Goal: Navigation & Orientation: Understand site structure

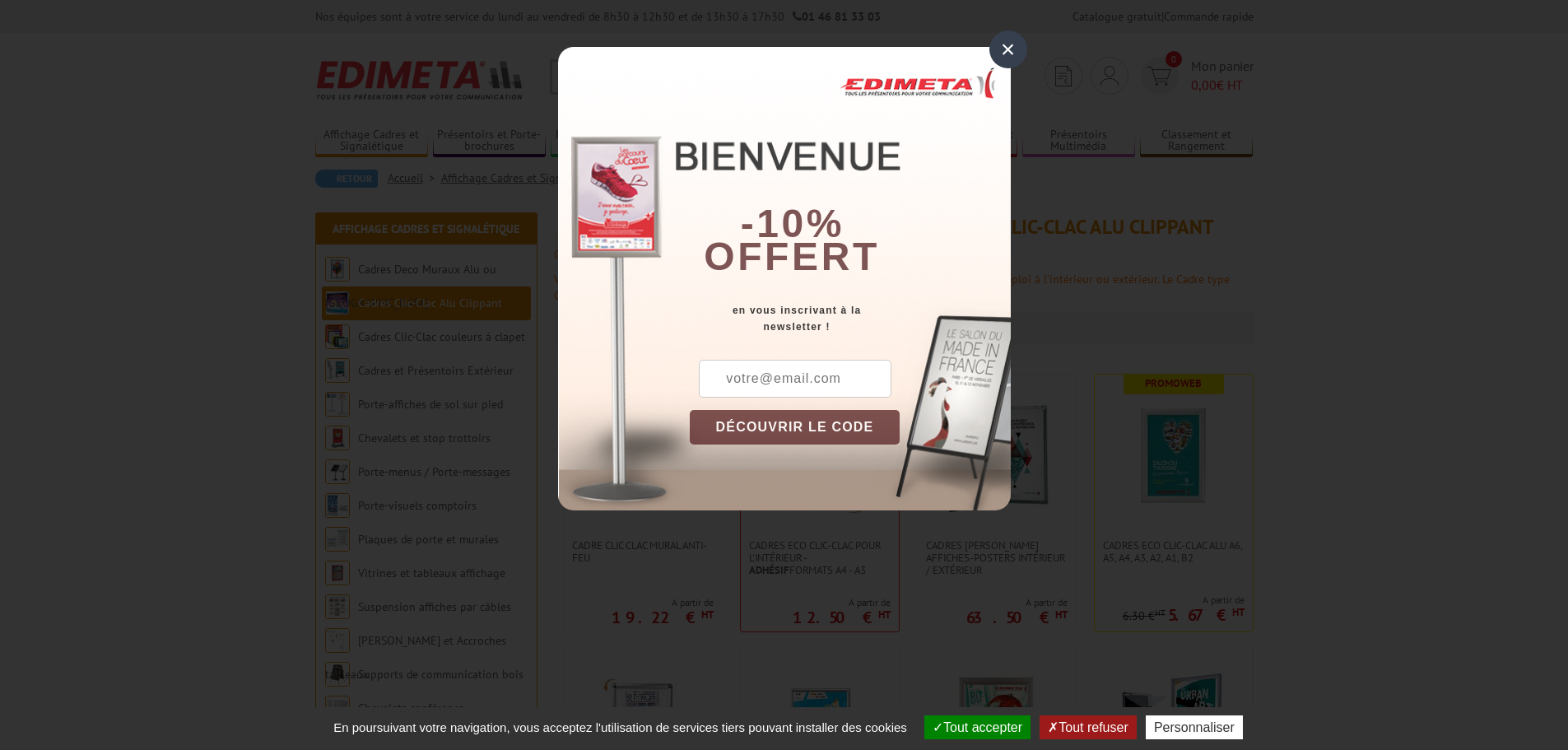
click at [999, 48] on div "×" at bounding box center [1008, 48] width 37 height 37
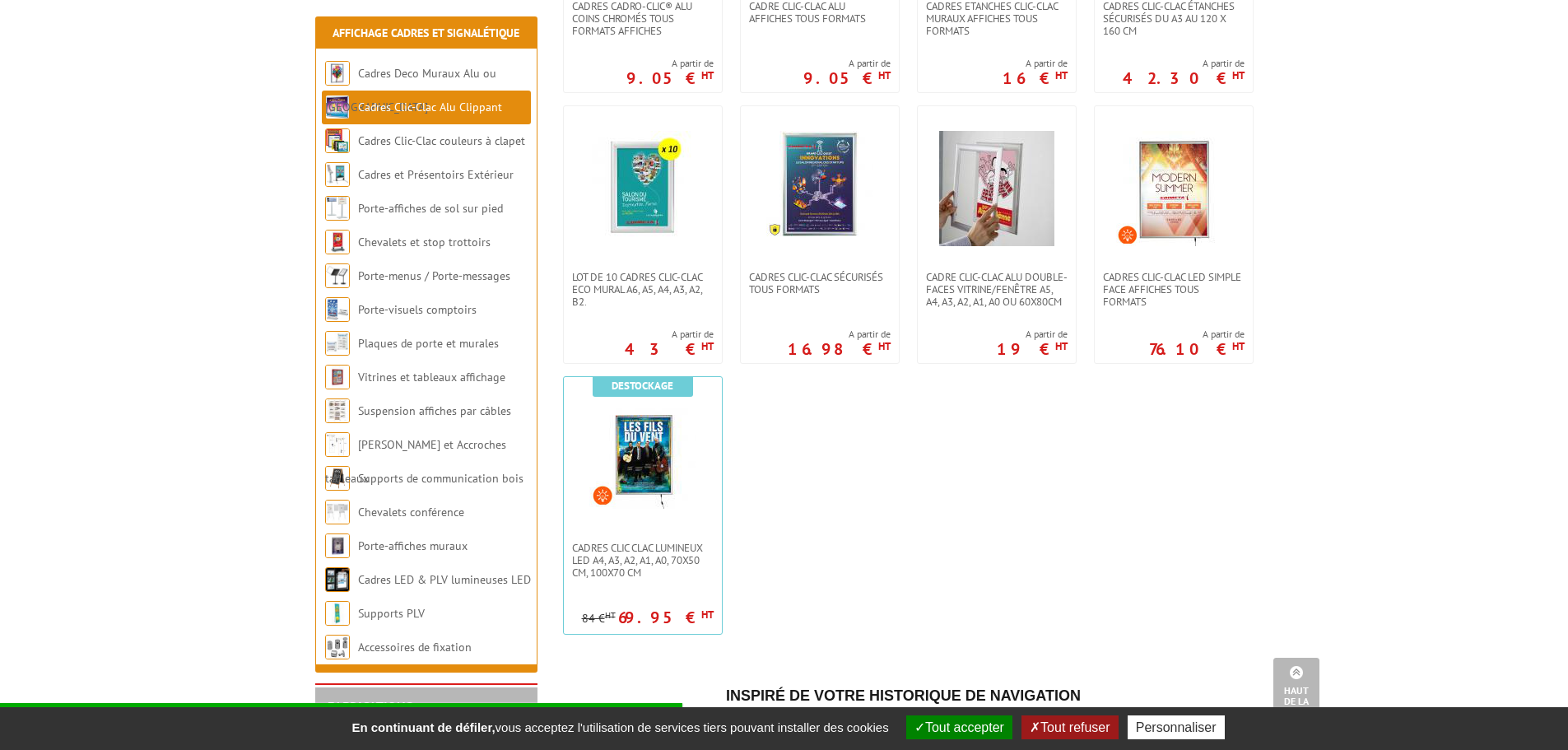
scroll to position [823, 0]
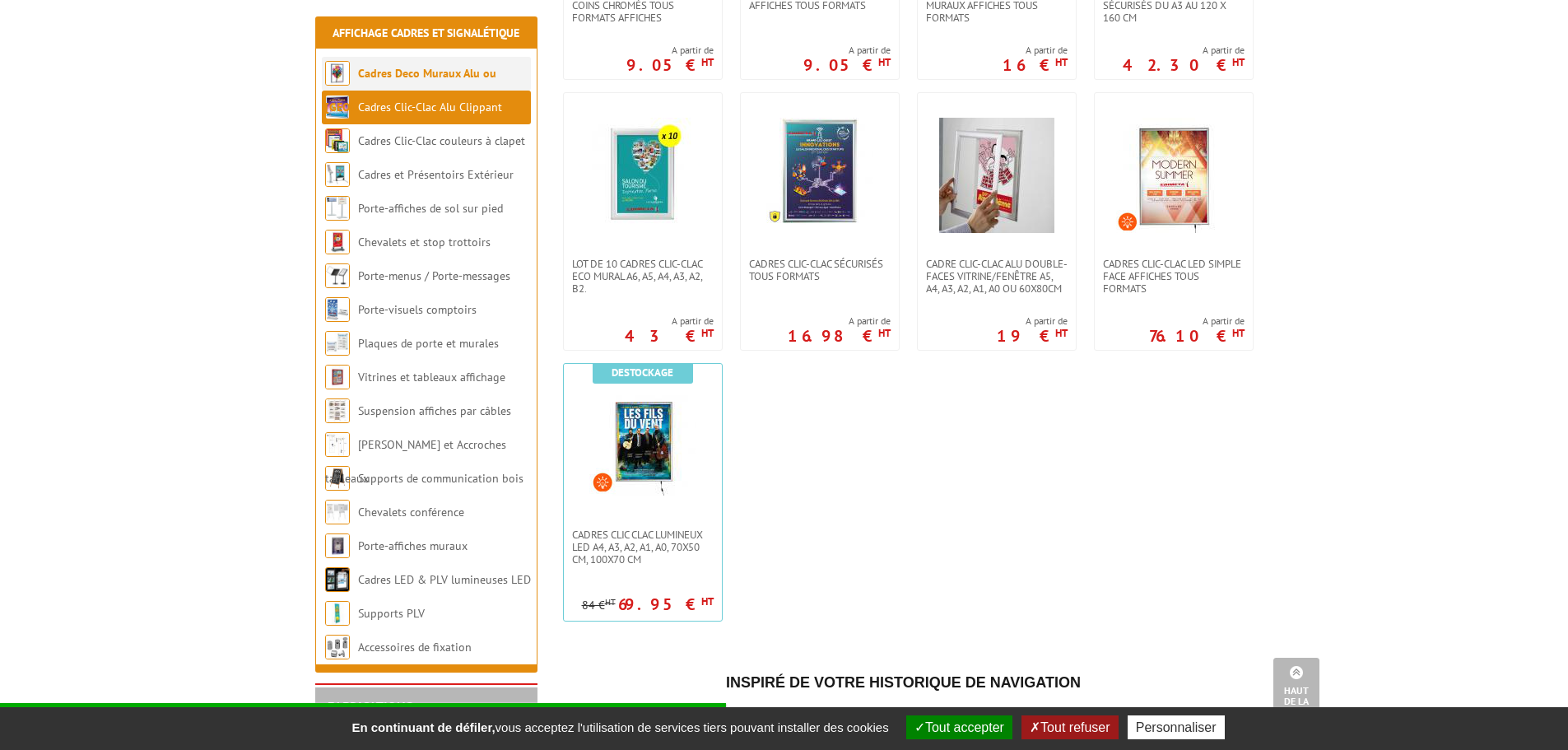
click at [377, 67] on link "Cadres Deco Muraux Alu ou [GEOGRAPHIC_DATA]" at bounding box center [410, 90] width 171 height 48
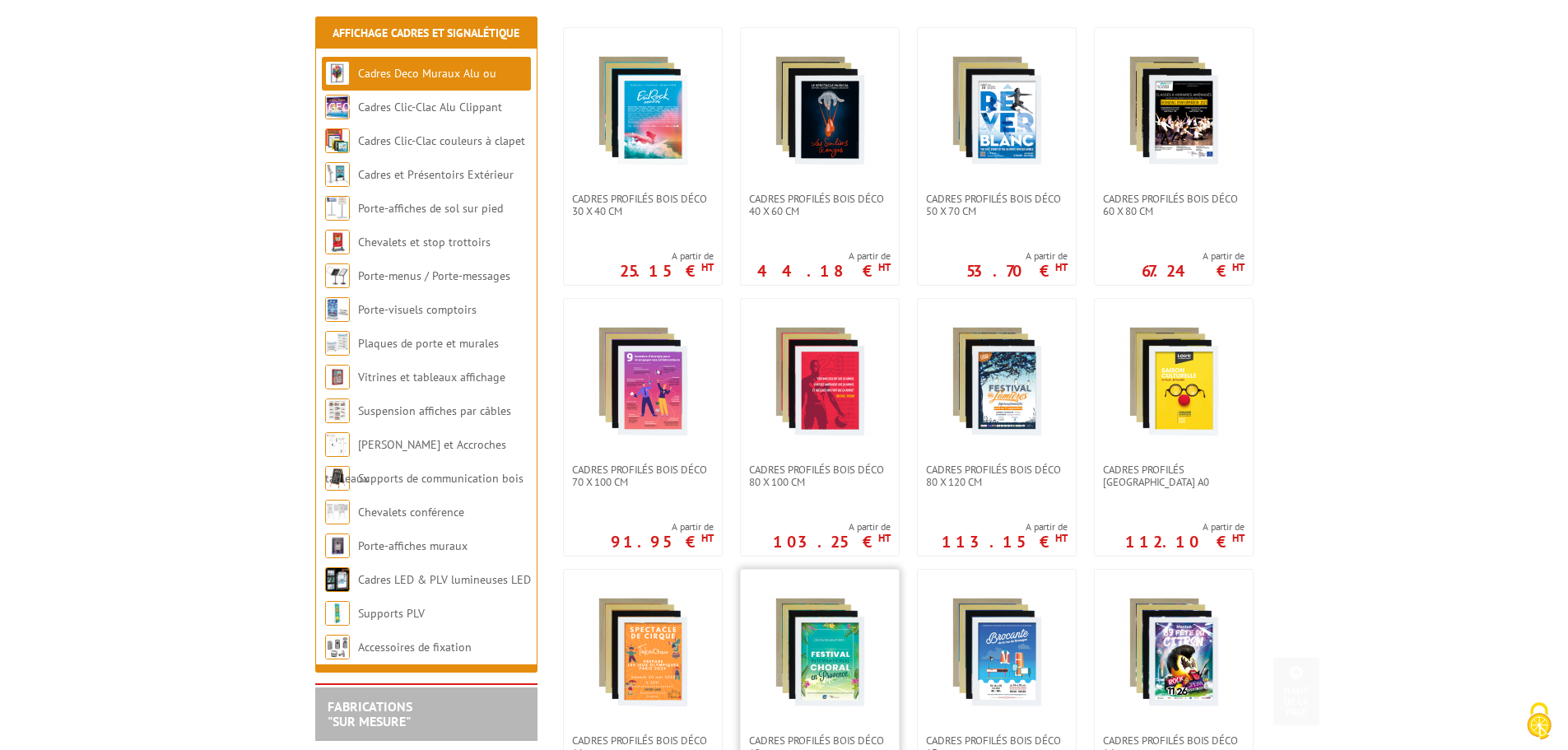
scroll to position [576, 0]
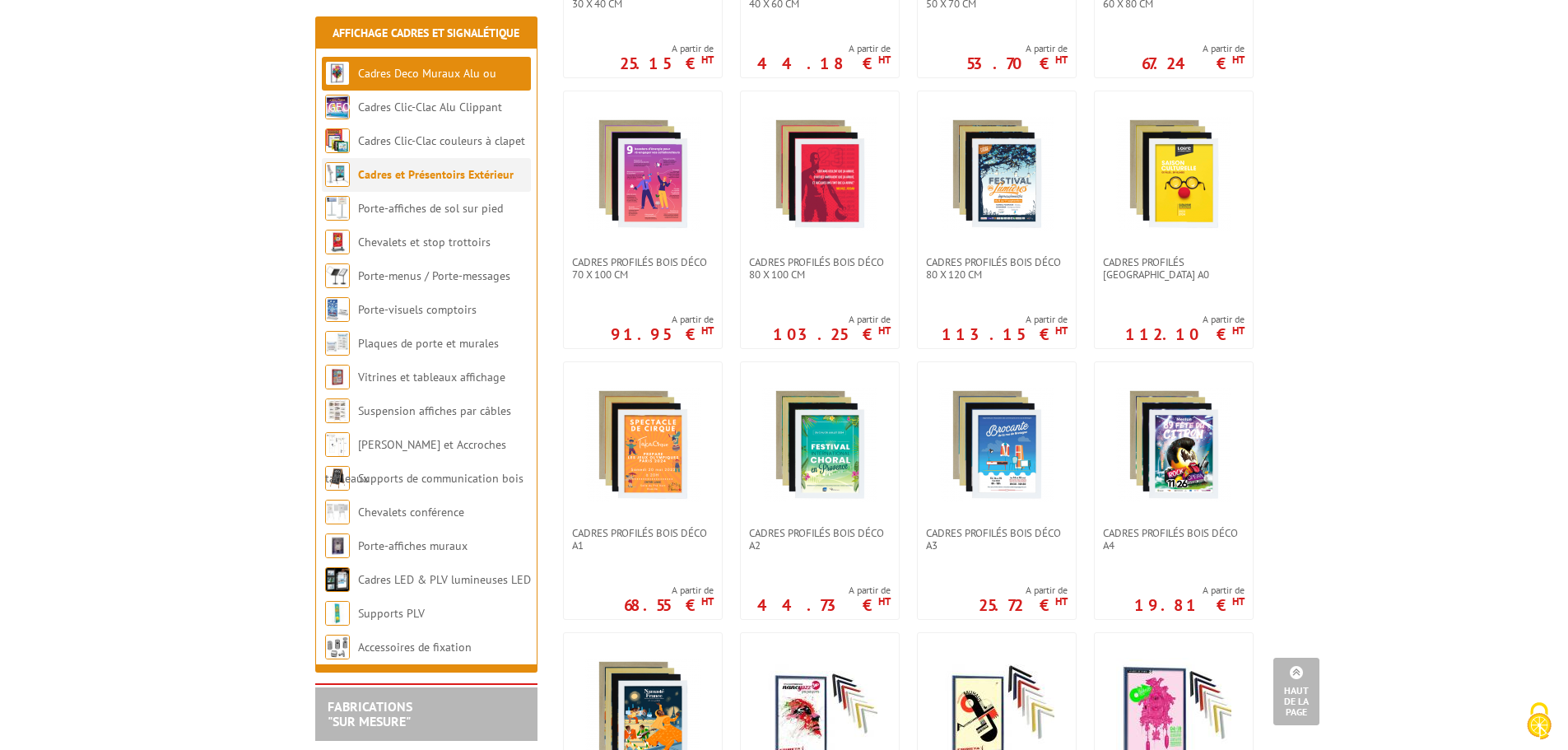
click at [393, 174] on link "Cadres et Présentoirs Extérieur" at bounding box center [436, 174] width 155 height 15
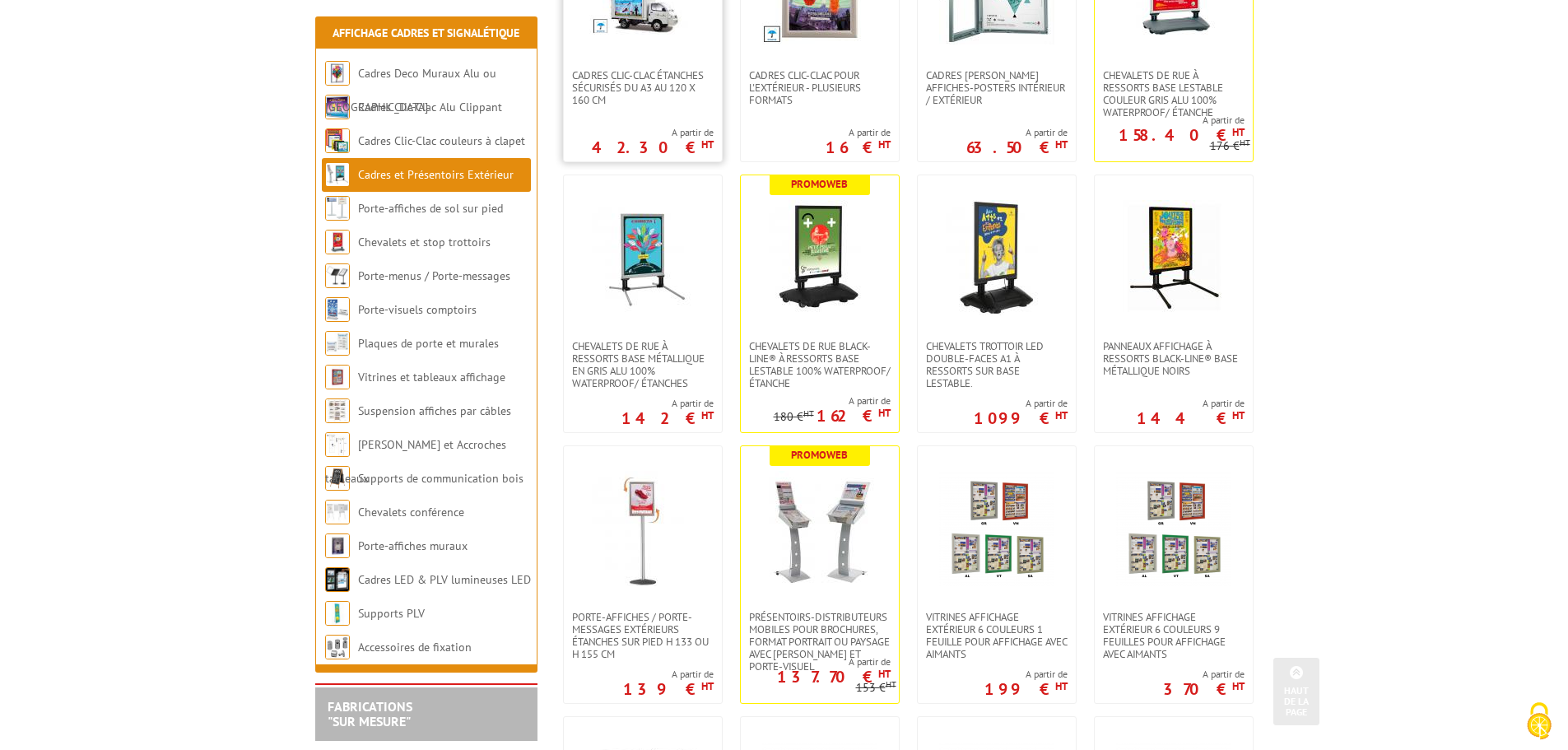
scroll to position [493, 0]
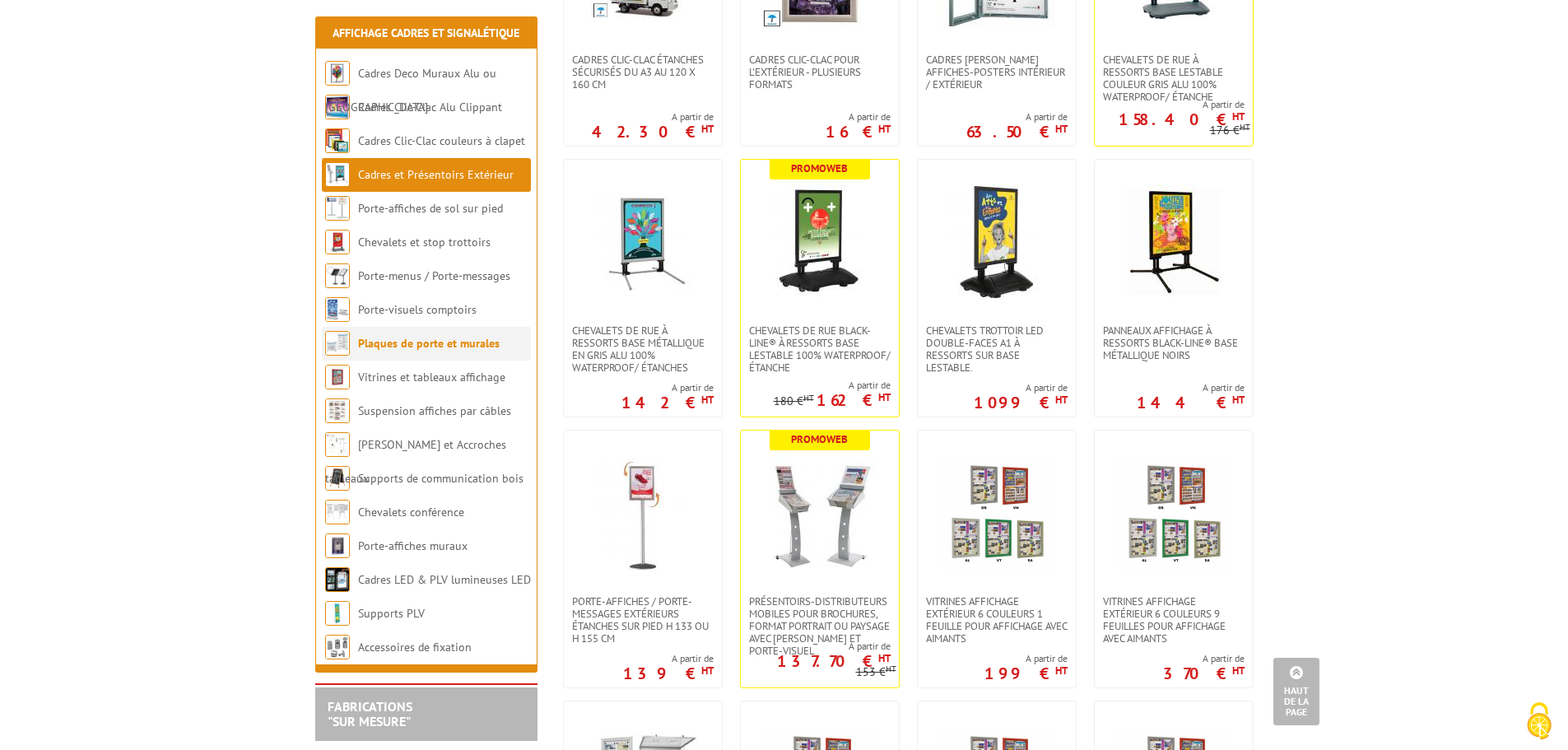
click at [441, 348] on link "Plaques de porte et murales" at bounding box center [429, 343] width 142 height 15
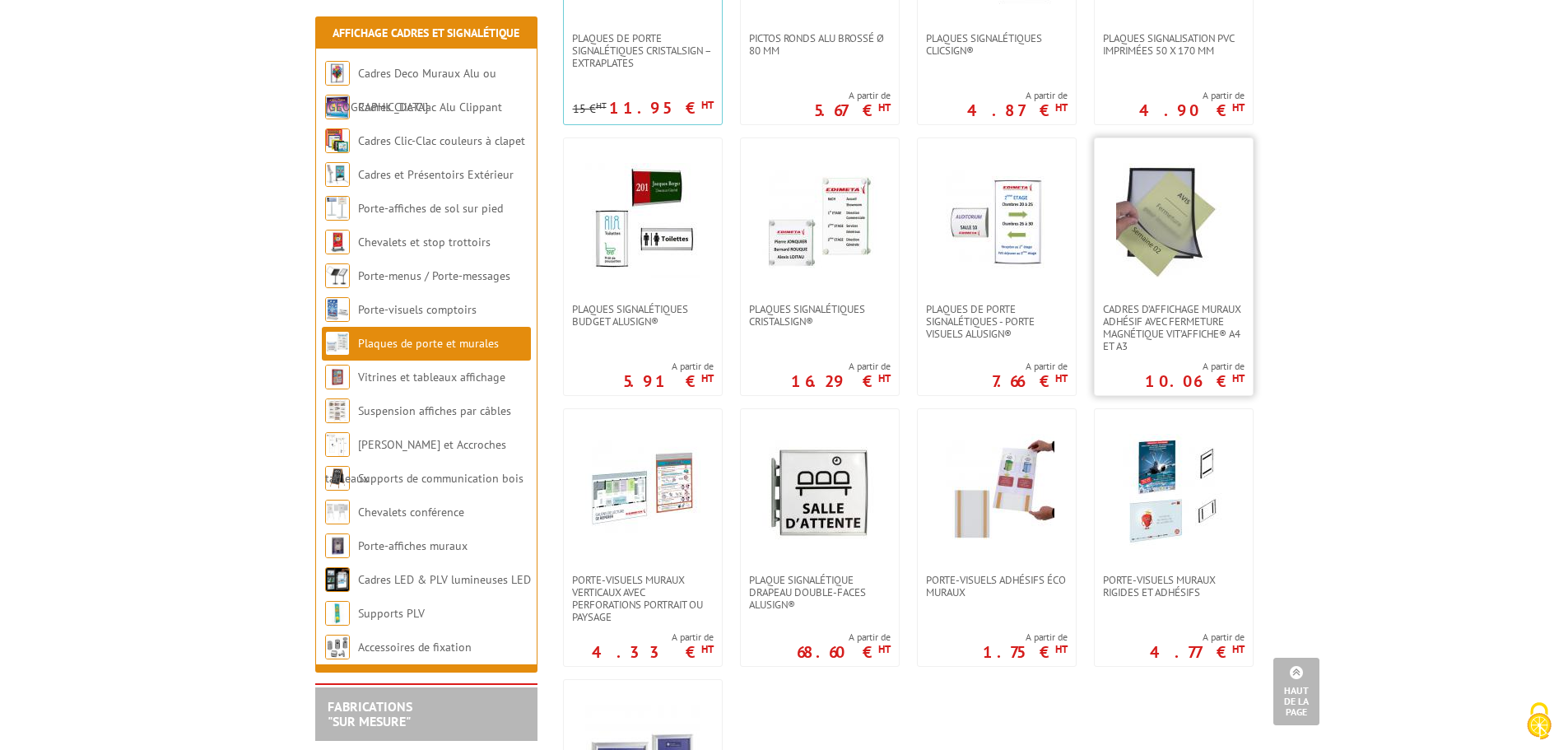
scroll to position [576, 0]
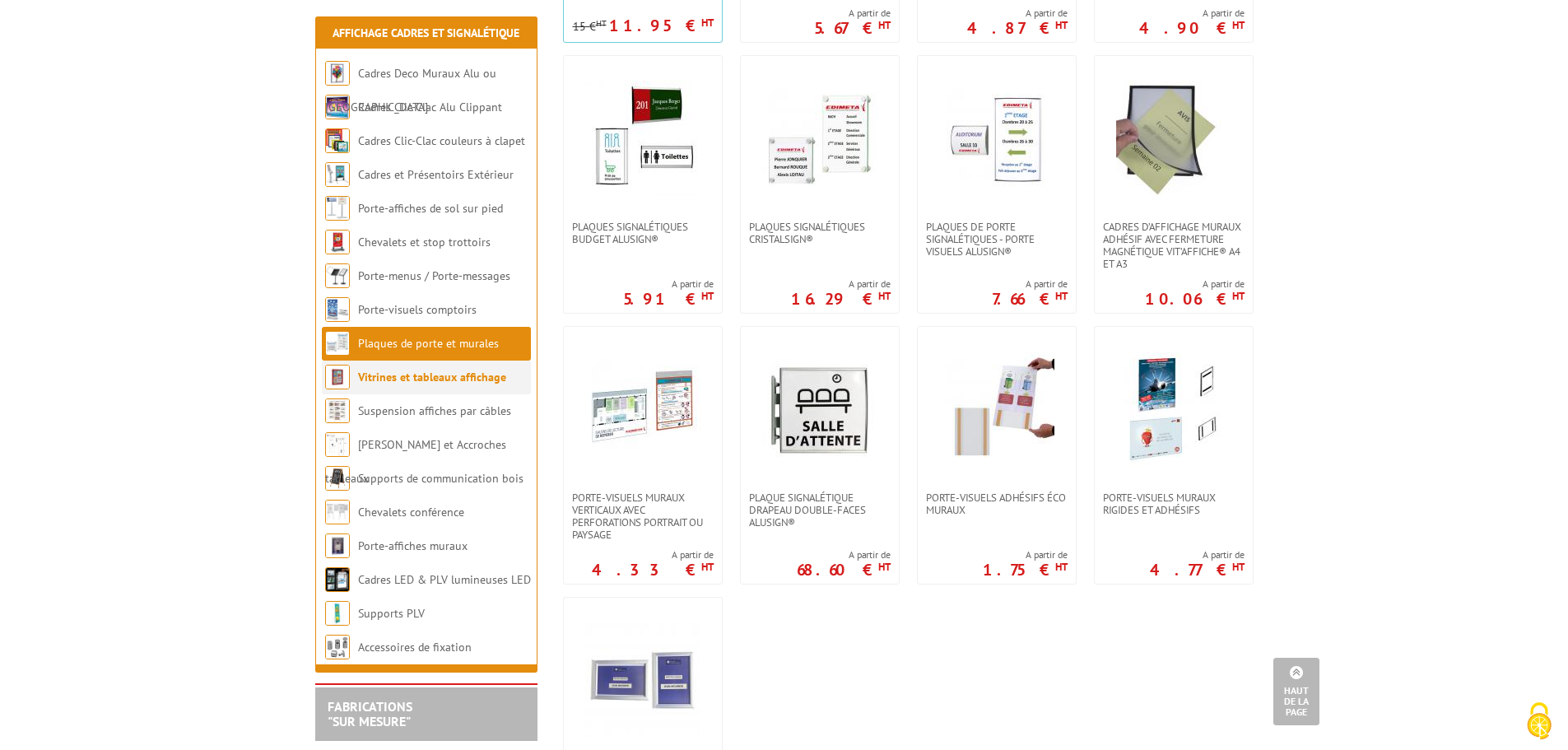
click at [401, 374] on link "Vitrines et tableaux affichage" at bounding box center [432, 376] width 148 height 15
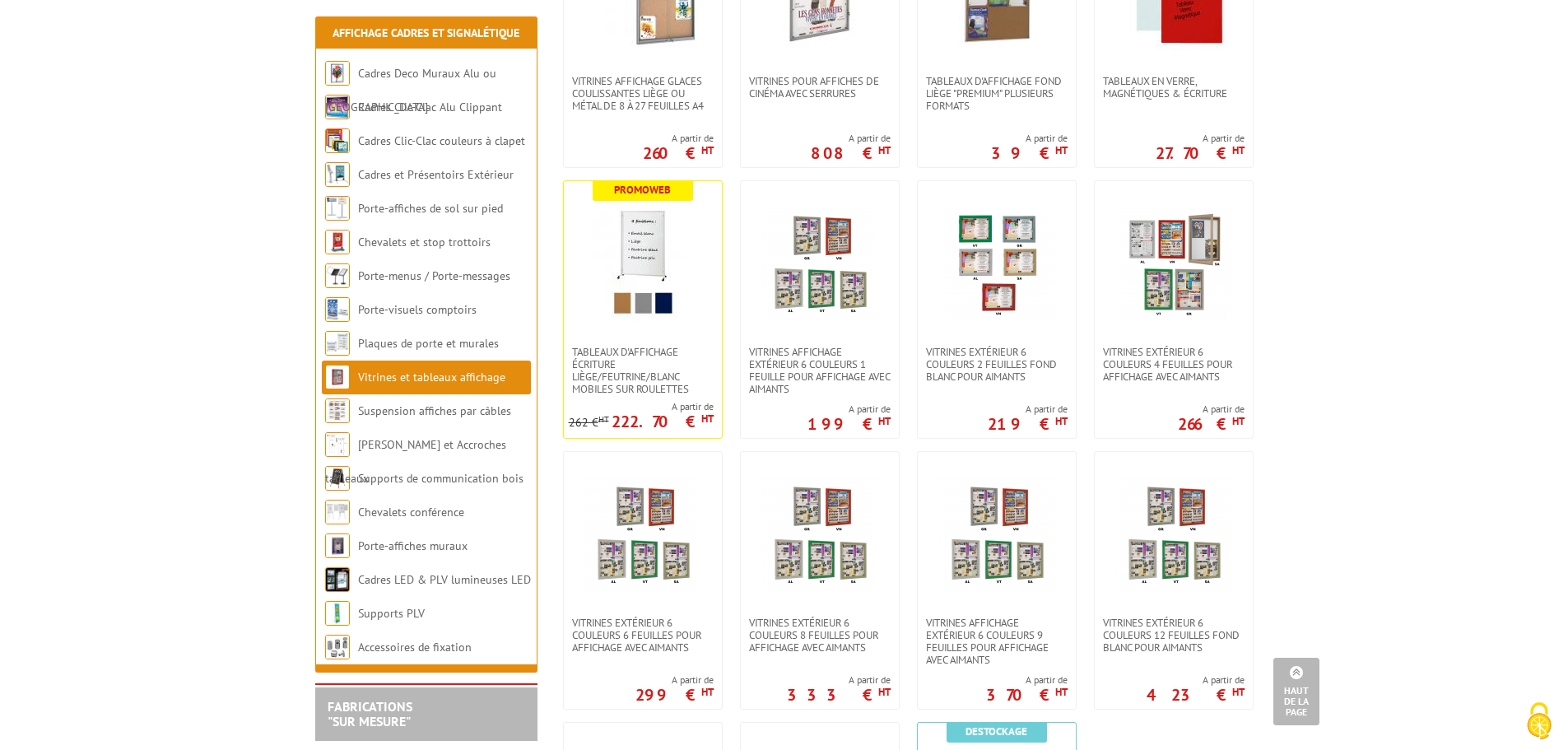
scroll to position [988, 0]
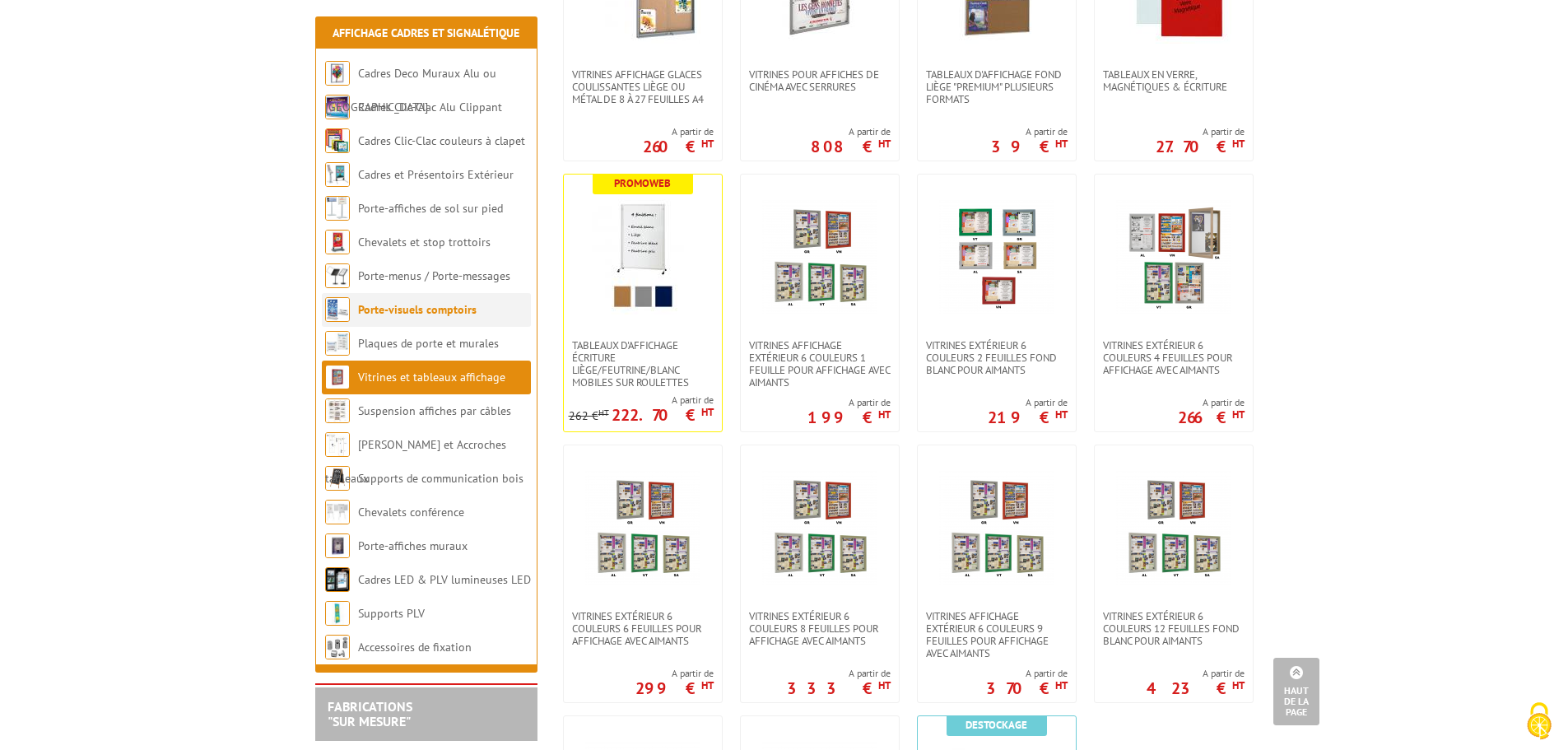
click at [410, 315] on link "Porte-visuels comptoirs" at bounding box center [418, 310] width 119 height 15
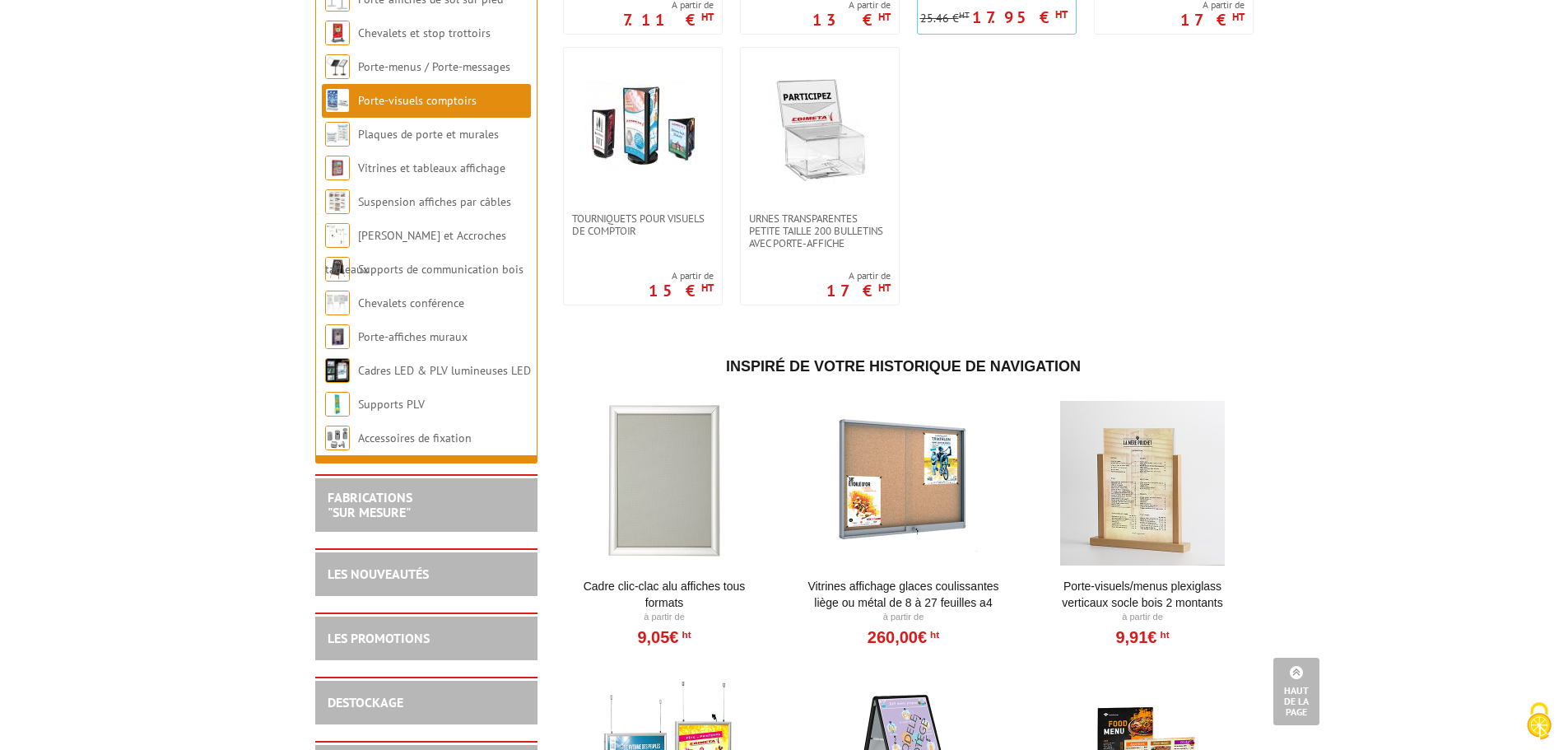
scroll to position [1645, 0]
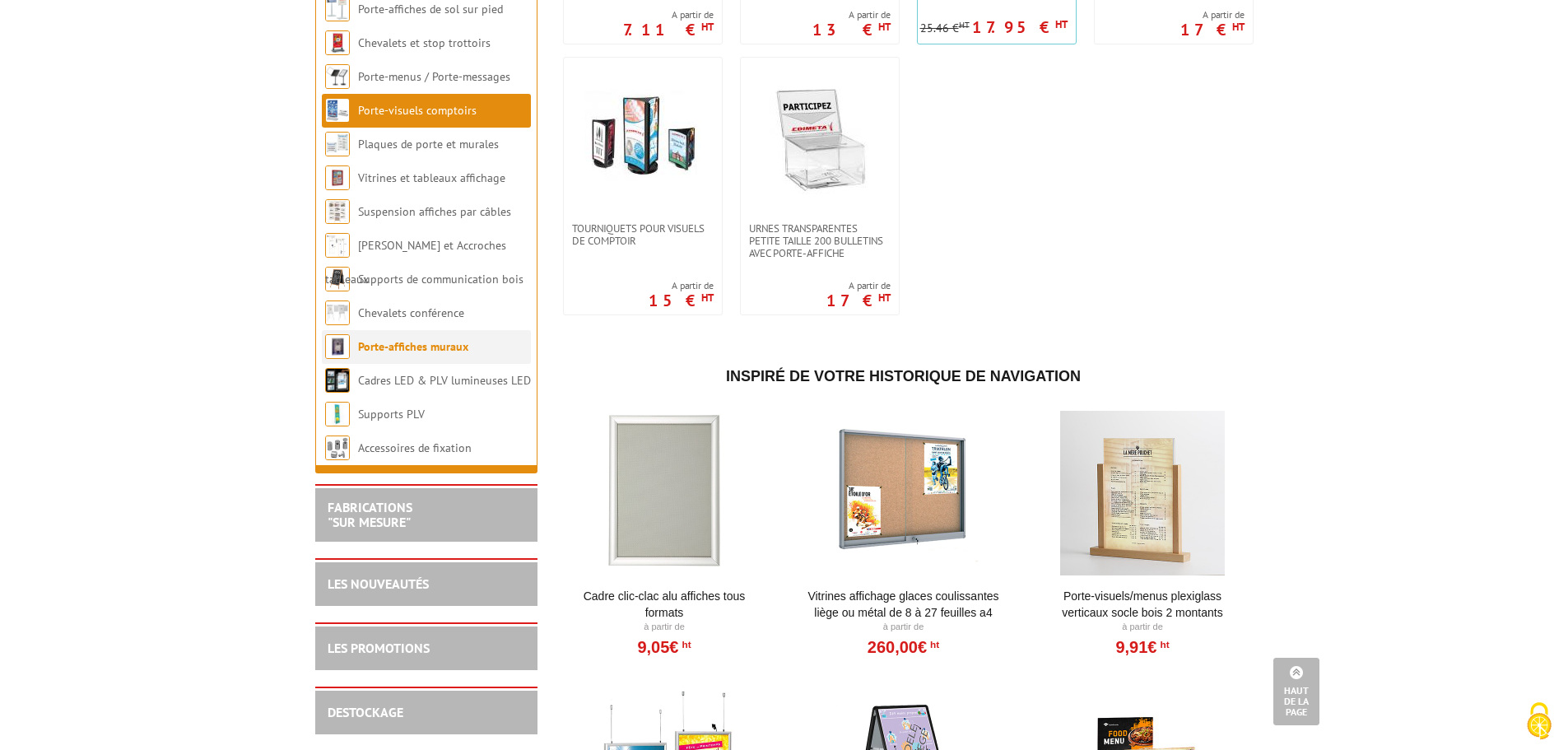
click at [399, 354] on link "Porte-affiches muraux" at bounding box center [413, 346] width 111 height 15
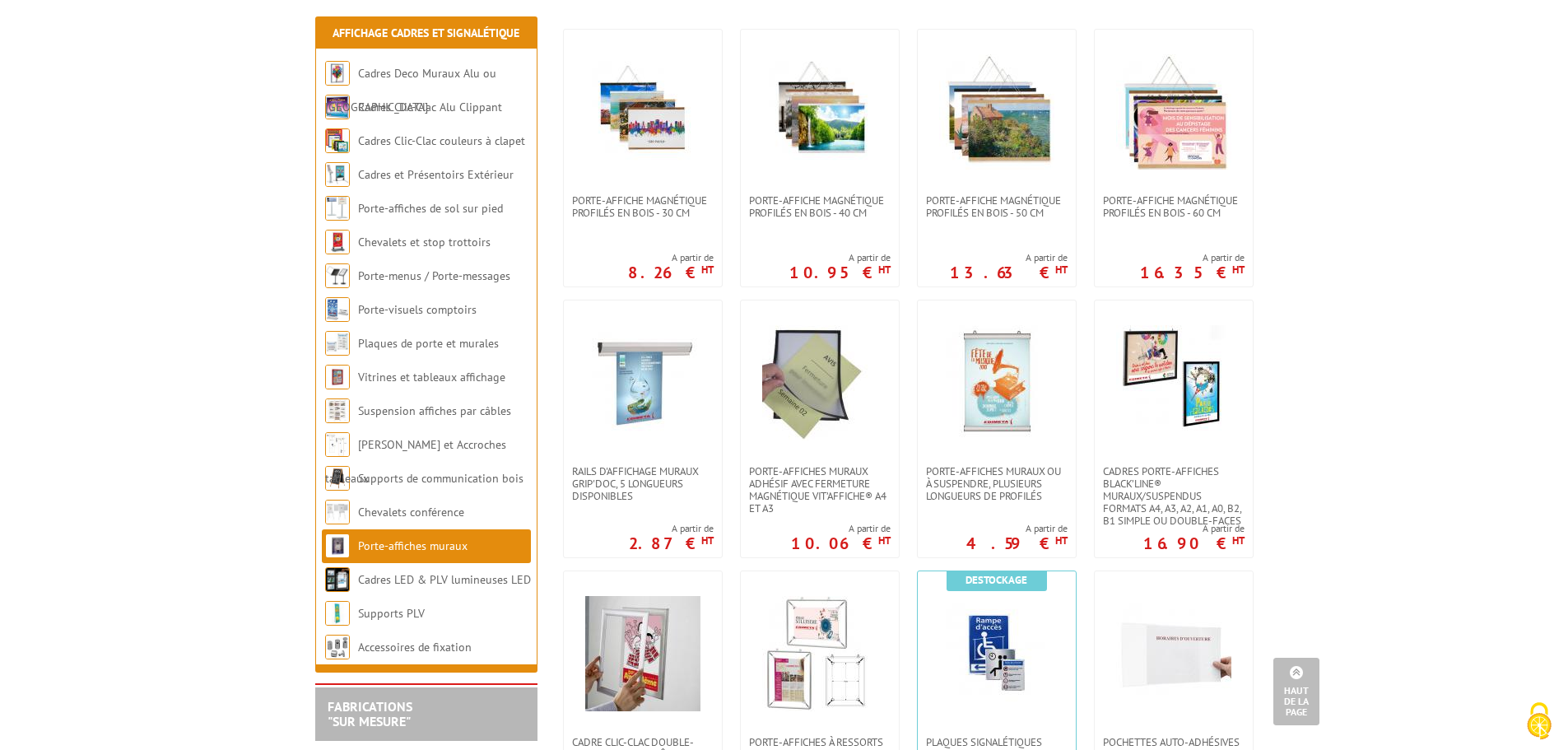
scroll to position [247, 0]
